Goal: Information Seeking & Learning: Learn about a topic

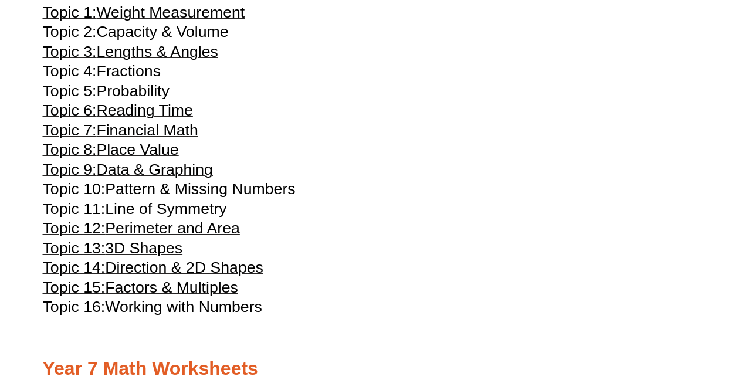
scroll to position [2468, 0]
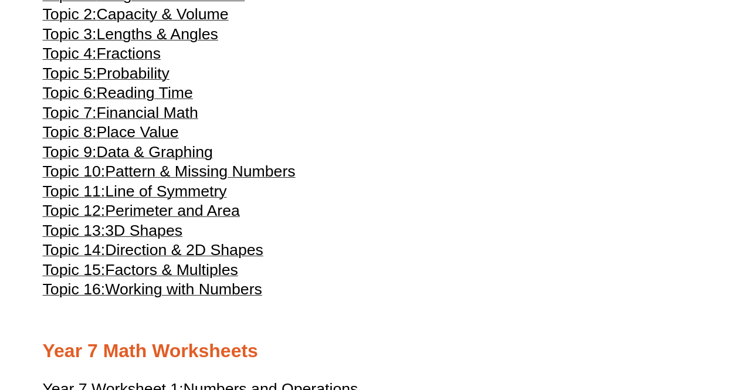
click at [197, 161] on span "Data & Graphing" at bounding box center [154, 152] width 117 height 18
click at [175, 23] on span "Capacity & Volume" at bounding box center [162, 14] width 132 height 18
click at [165, 43] on span "Lengths & Angles" at bounding box center [156, 34] width 121 height 18
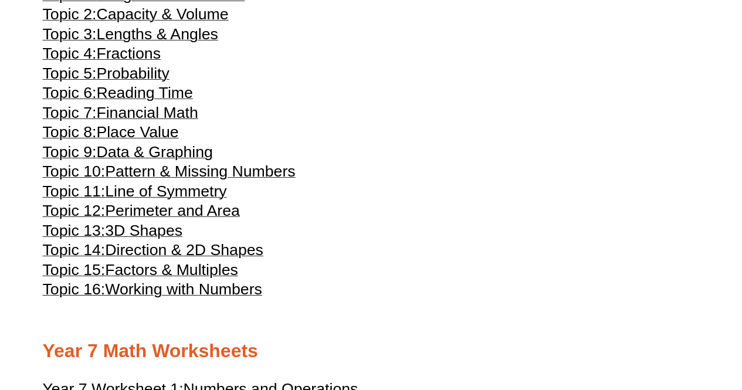
click at [145, 62] on span "Fractions" at bounding box center [128, 54] width 65 height 18
click at [150, 82] on span "Probability" at bounding box center [132, 74] width 73 height 18
click at [173, 101] on span "Reading Time" at bounding box center [144, 93] width 96 height 18
click at [164, 121] on span "Financial Math" at bounding box center [146, 113] width 101 height 18
click at [161, 141] on span "Place Value" at bounding box center [137, 132] width 82 height 18
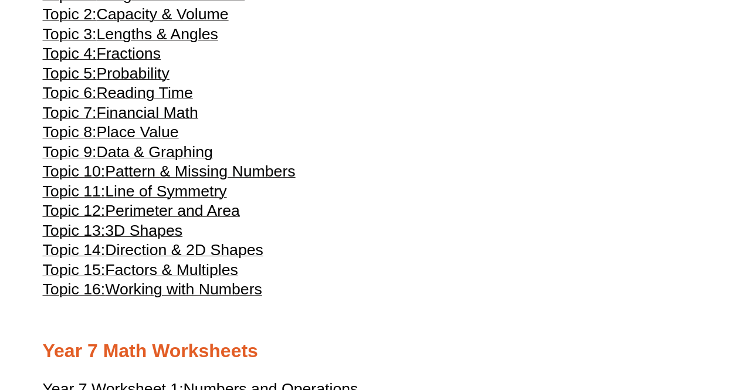
click at [181, 180] on span "Pattern & Missing Numbers" at bounding box center [200, 172] width 190 height 18
click at [165, 200] on span "Line of Symmetry" at bounding box center [165, 191] width 121 height 18
click at [176, 219] on span "Perimeter and Area" at bounding box center [172, 211] width 135 height 18
click at [163, 239] on span "3D Shapes" at bounding box center [143, 231] width 77 height 18
click at [220, 259] on span "Direction & 2D Shapes" at bounding box center [184, 250] width 158 height 18
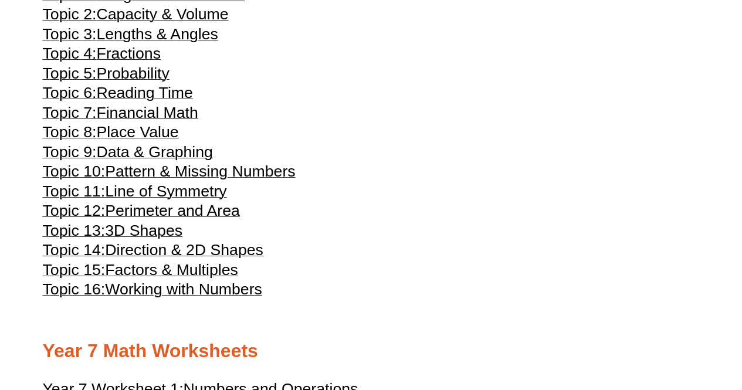
click at [210, 279] on span "Factors & Multiples" at bounding box center [171, 270] width 133 height 18
click at [204, 298] on span "Working with Numbers" at bounding box center [183, 289] width 157 height 18
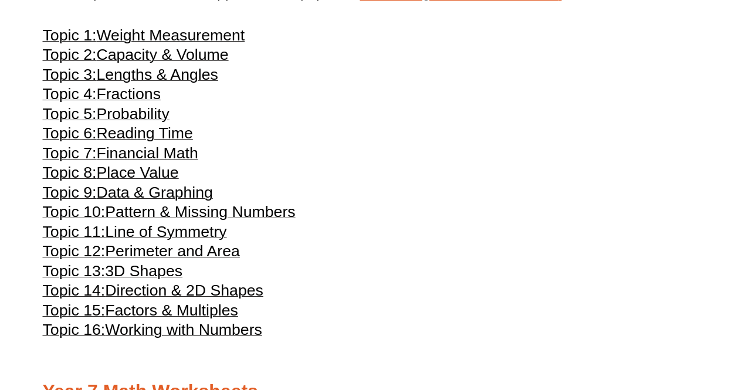
scroll to position [2439, 0]
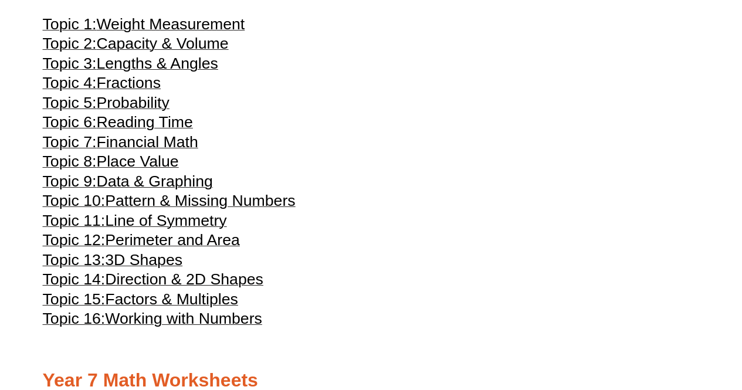
click at [143, 190] on span "Data & Graphing" at bounding box center [154, 181] width 117 height 18
click at [159, 131] on span "Reading Time" at bounding box center [144, 122] width 96 height 18
click at [175, 72] on span "Lengths & Angles" at bounding box center [156, 64] width 121 height 18
